Goal: Task Accomplishment & Management: Manage account settings

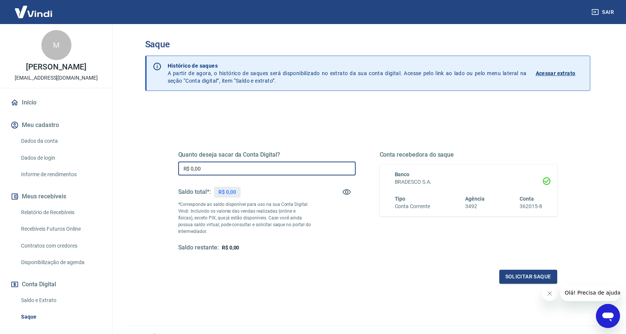
click at [253, 172] on input "R$ 0,00" at bounding box center [266, 169] width 177 height 14
